Goal: Task Accomplishment & Management: Use online tool/utility

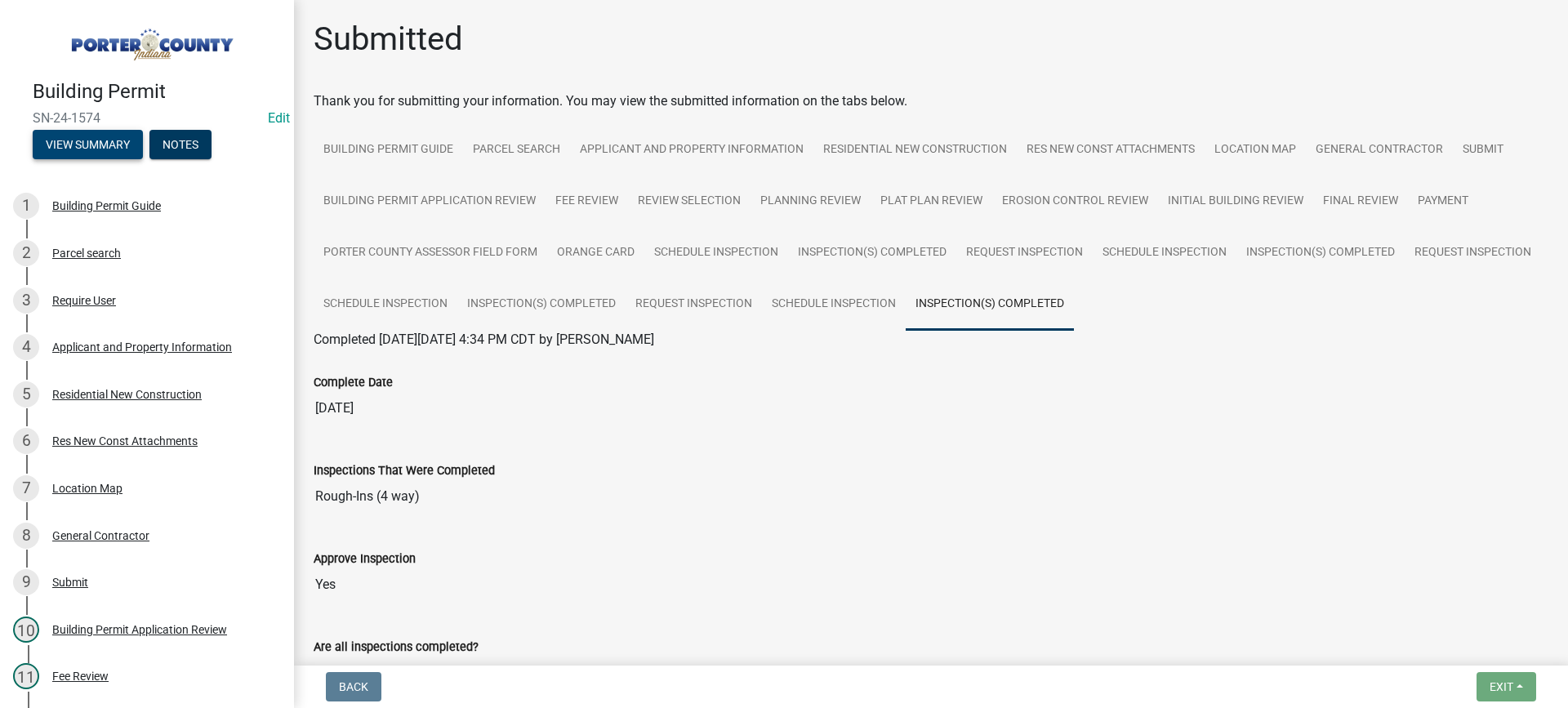
click at [95, 143] on button "View Summary" at bounding box center [88, 144] width 110 height 29
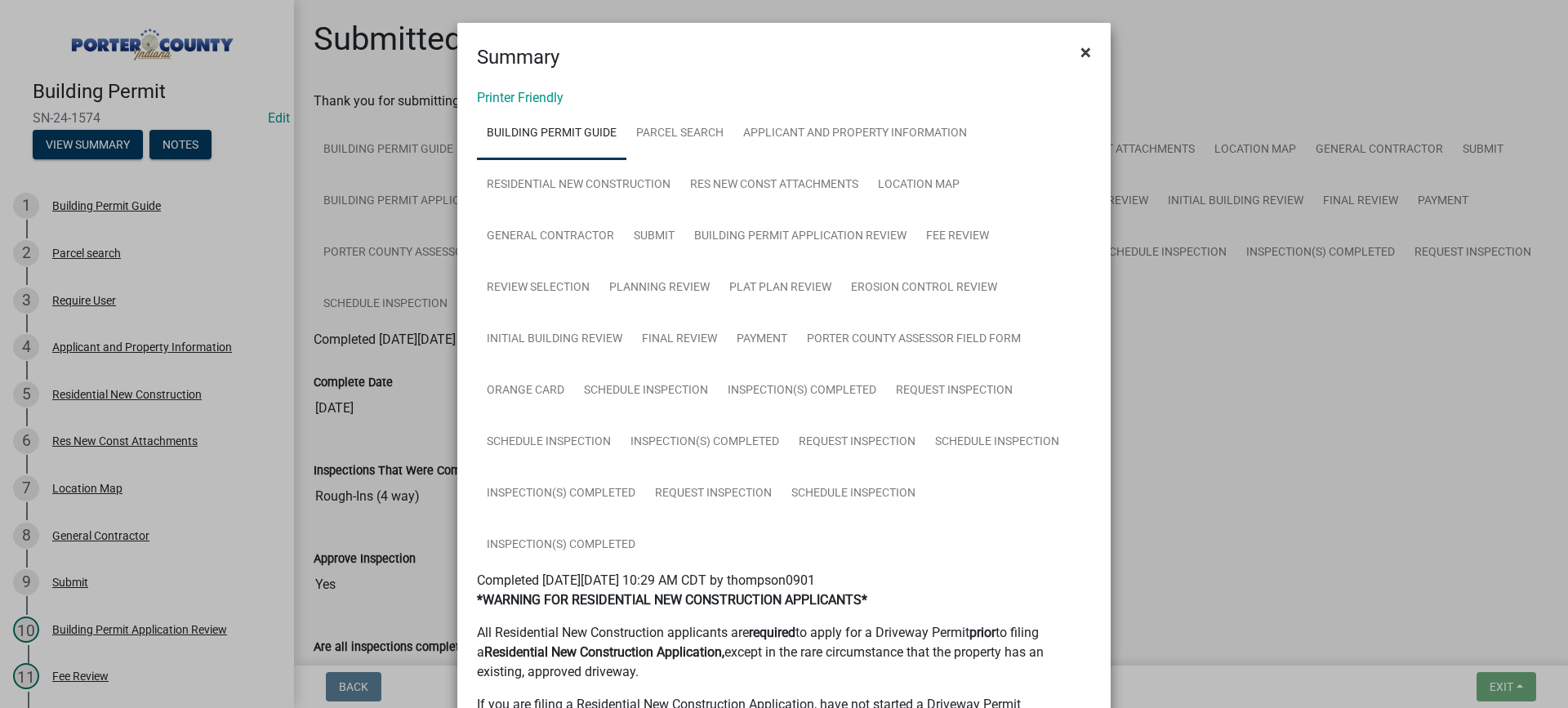
click at [1081, 52] on span "×" at bounding box center [1086, 52] width 10 height 23
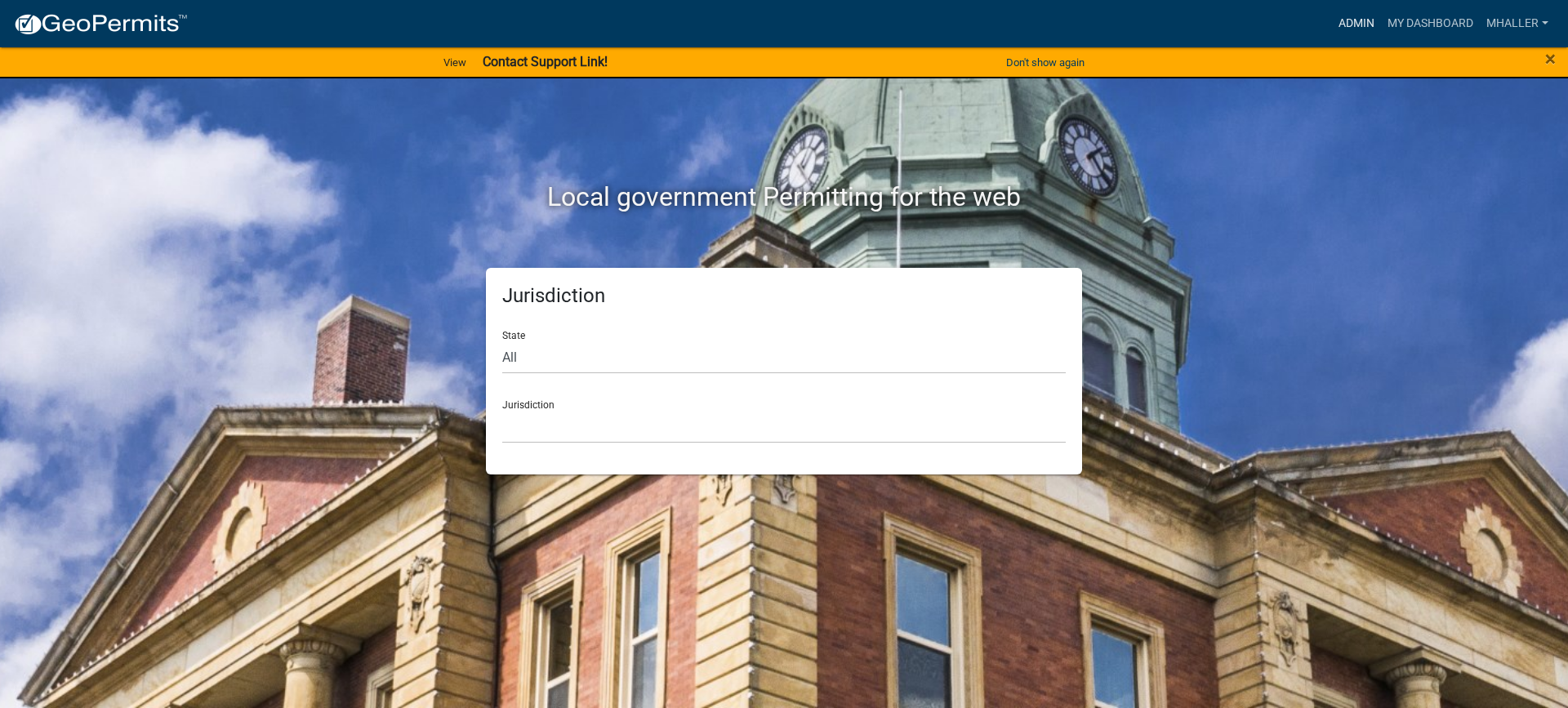
click at [1346, 22] on link "Admin" at bounding box center [1356, 23] width 49 height 31
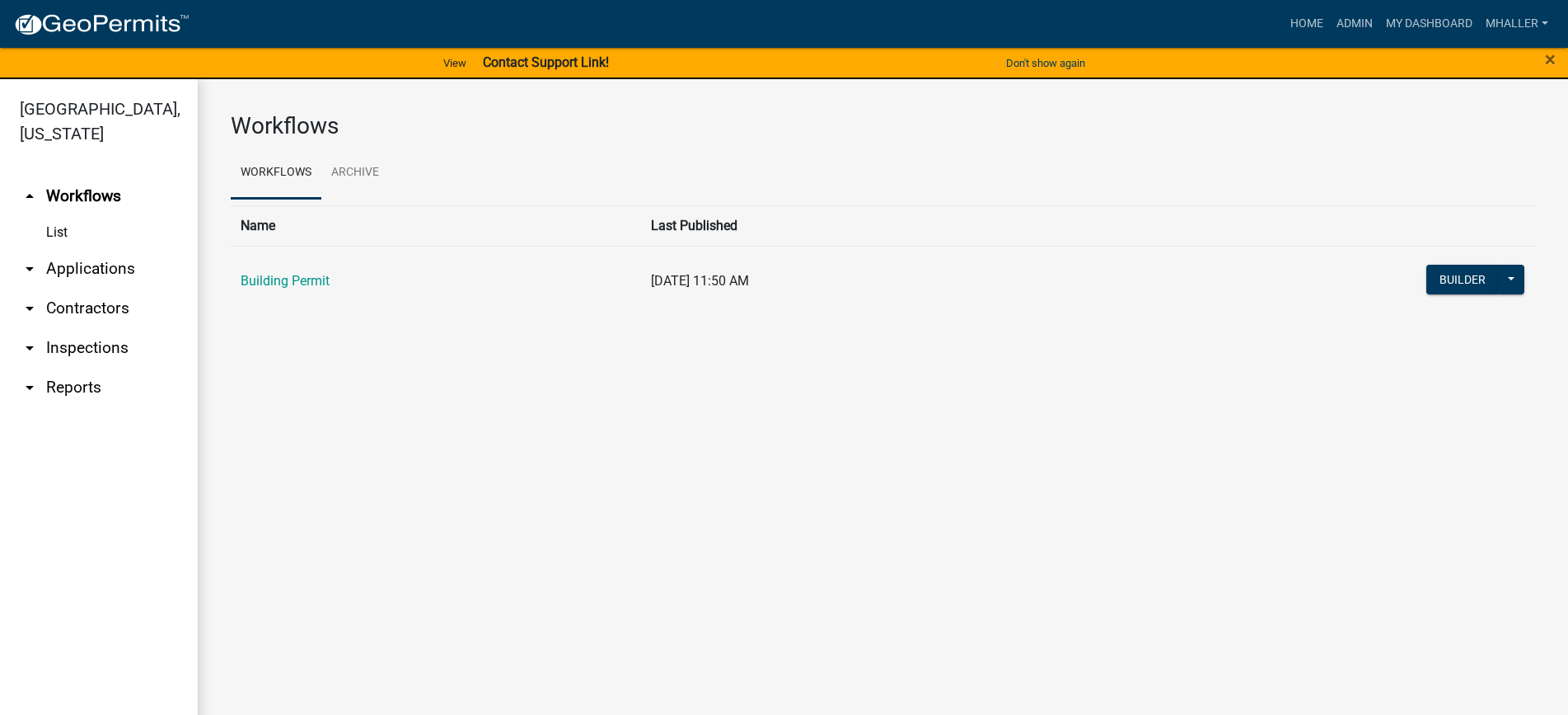
click at [89, 328] on link "arrow_drop_down Inspections" at bounding box center [99, 348] width 198 height 40
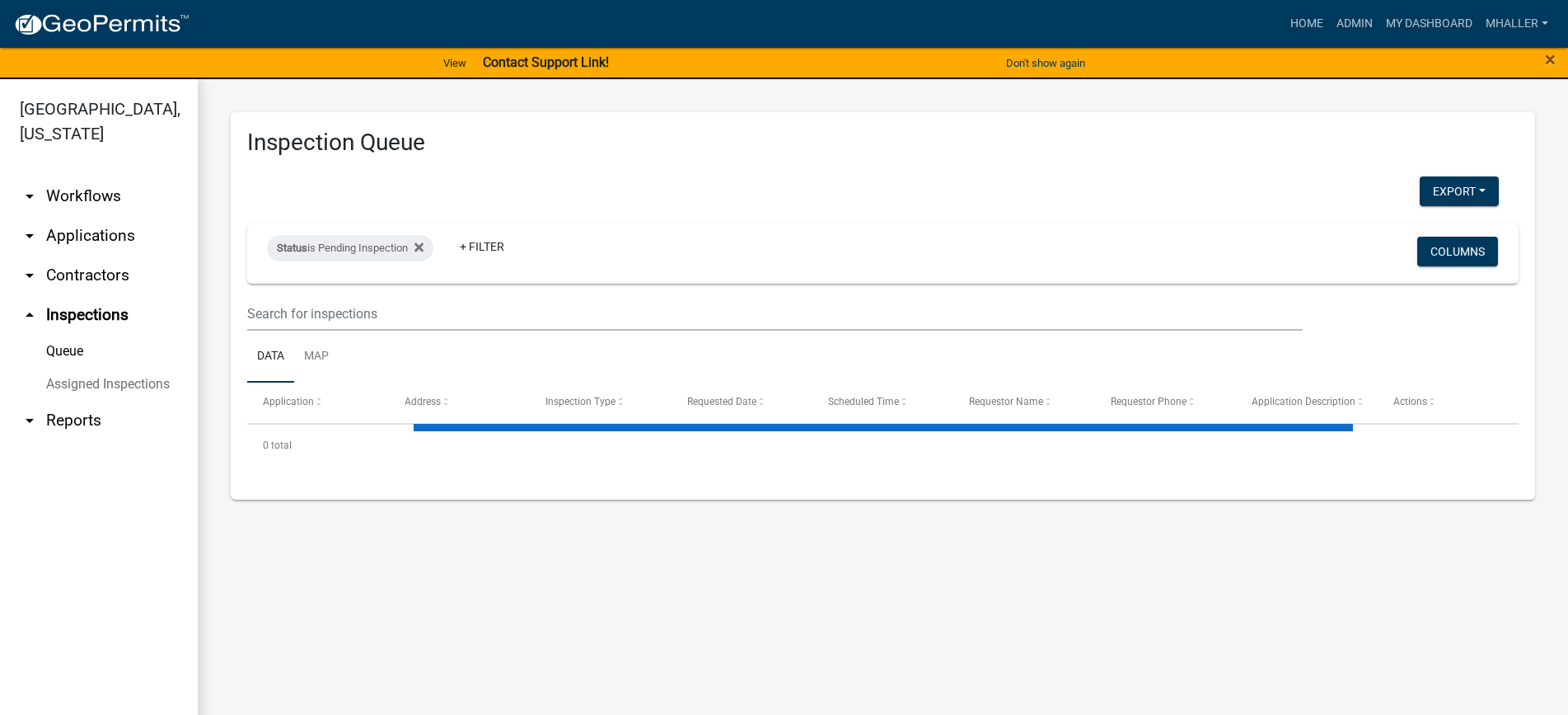
select select "1: 25"
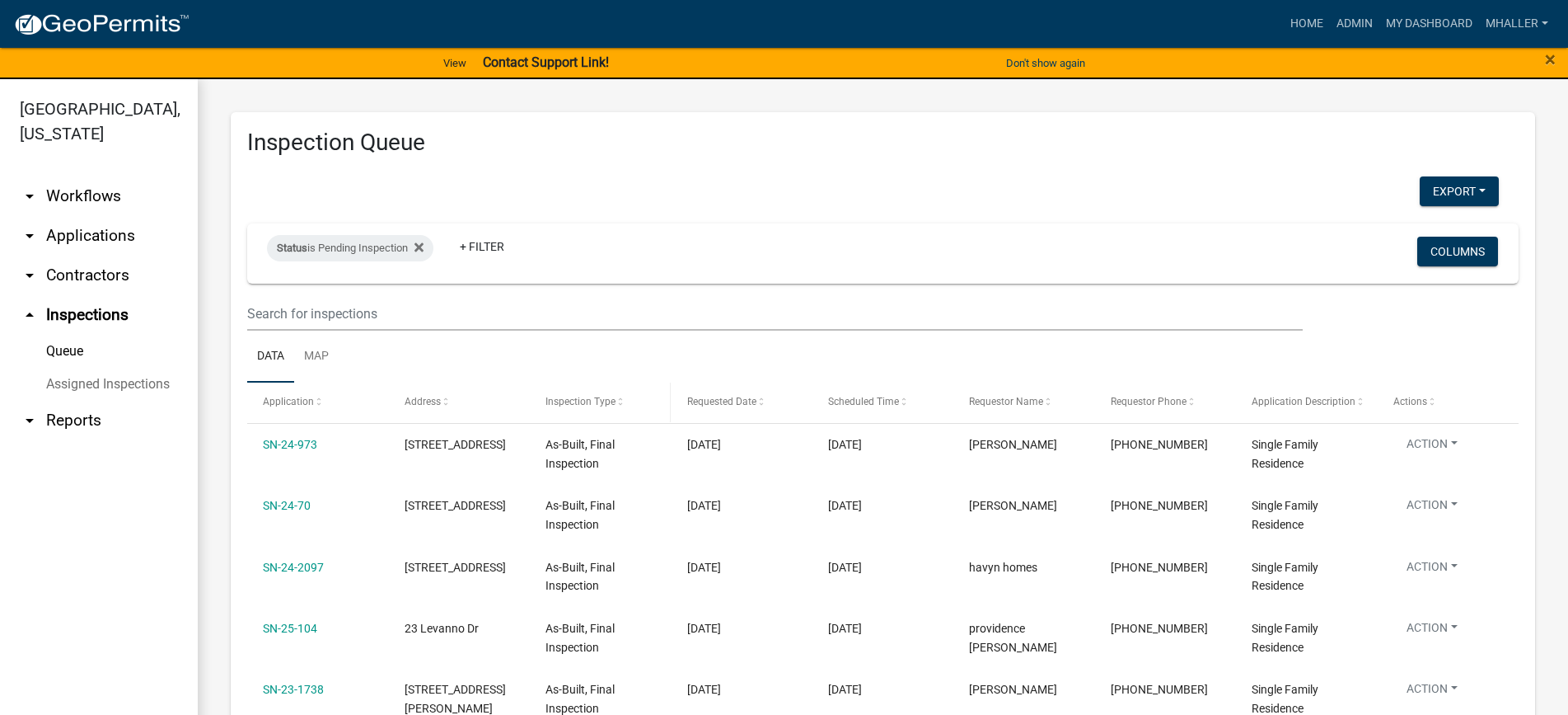
click at [585, 397] on span "Inspection Type" at bounding box center [580, 401] width 70 height 11
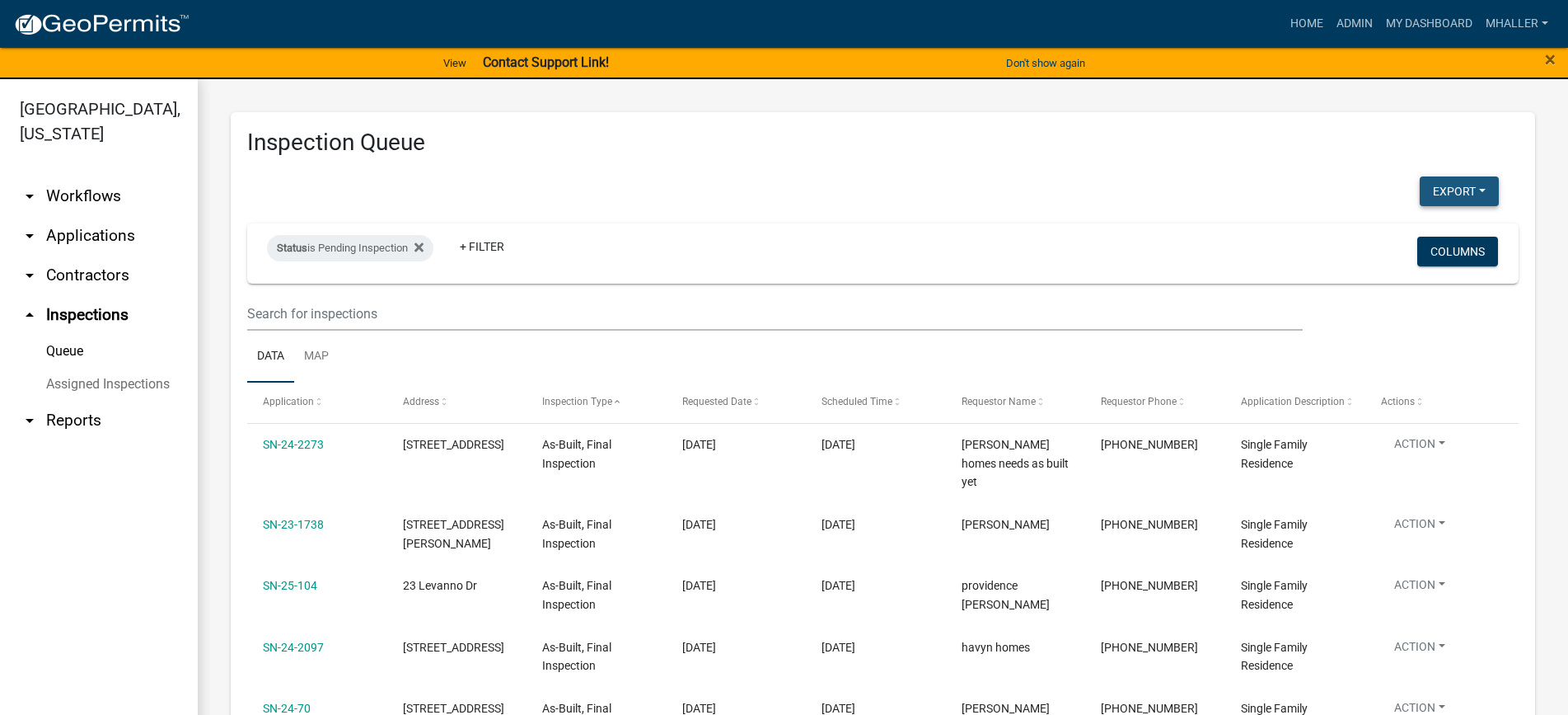
click at [1453, 190] on button "Export" at bounding box center [1459, 191] width 79 height 30
click at [1390, 229] on button "Excel Format (.xlsx)" at bounding box center [1421, 234] width 154 height 40
